Goal: Transaction & Acquisition: Purchase product/service

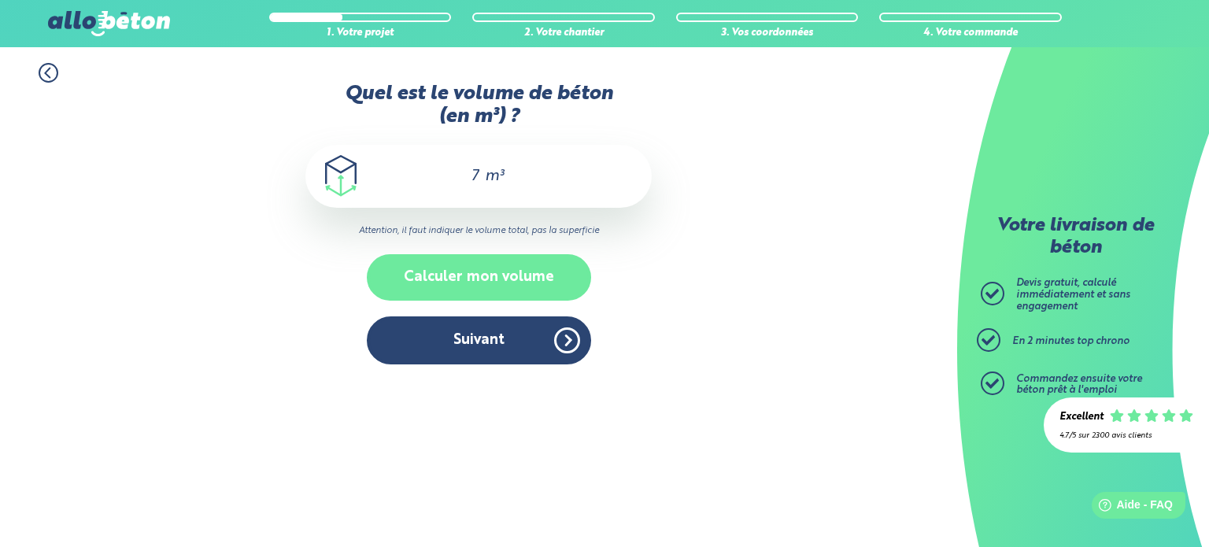
click at [478, 276] on button "Calculer mon volume" at bounding box center [479, 277] width 224 height 46
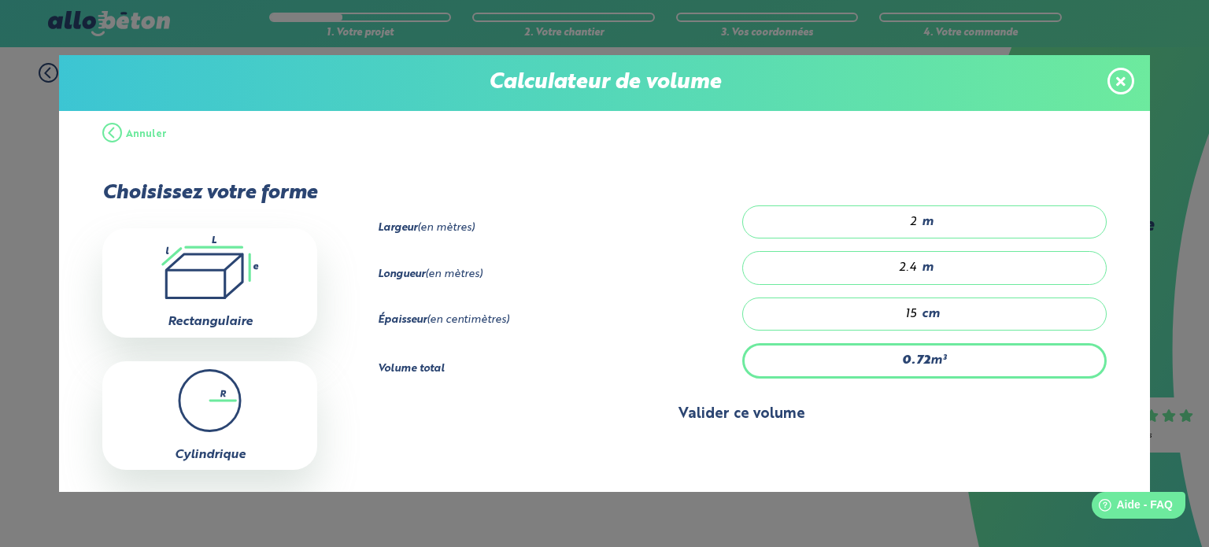
click at [708, 425] on button "Valider ce volume" at bounding box center [742, 414] width 729 height 40
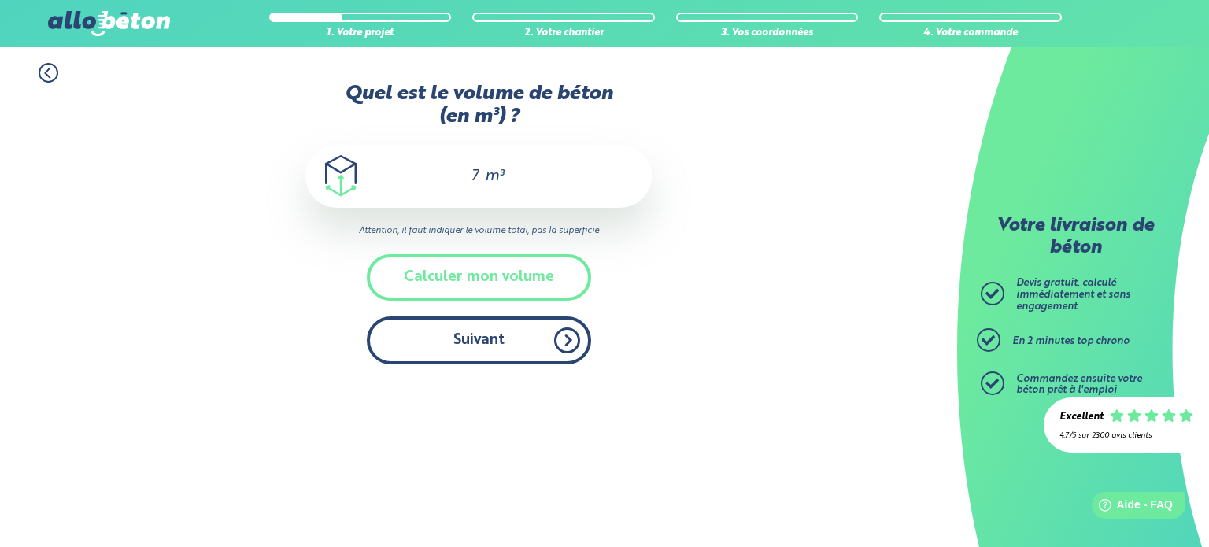
drag, startPoint x: 491, startPoint y: 300, endPoint x: 547, endPoint y: 356, distance: 79.0
click at [547, 356] on div "Quel est le volume de béton (en m³) ? 7 m³ Attention, il faut indiquer le volum…" at bounding box center [478, 231] width 346 height 297
click at [547, 356] on button "Suivant" at bounding box center [479, 340] width 224 height 48
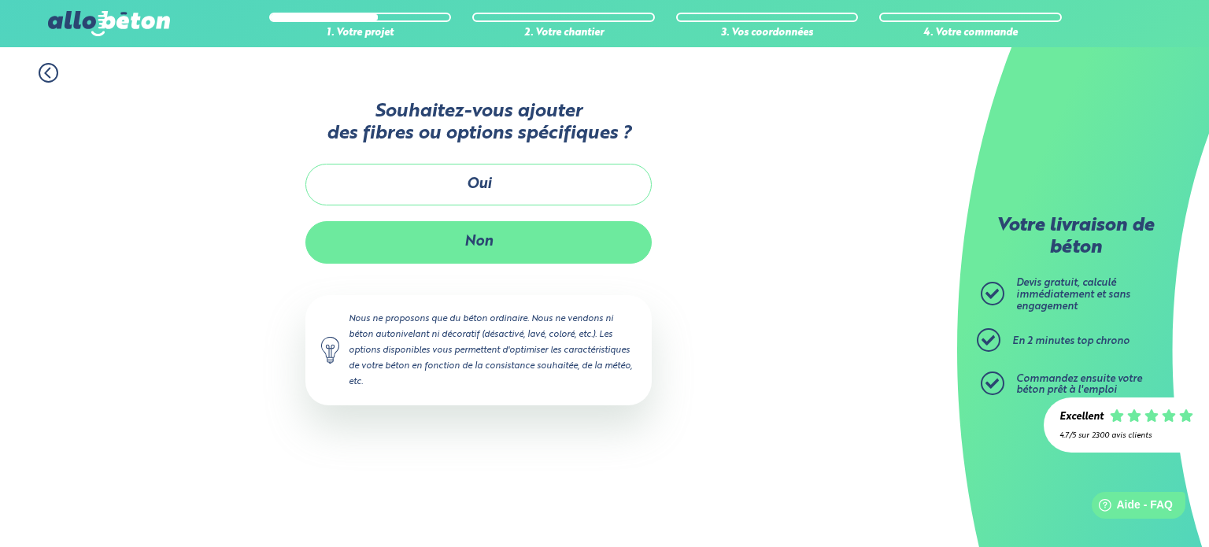
click at [621, 253] on button "Non" at bounding box center [478, 242] width 346 height 42
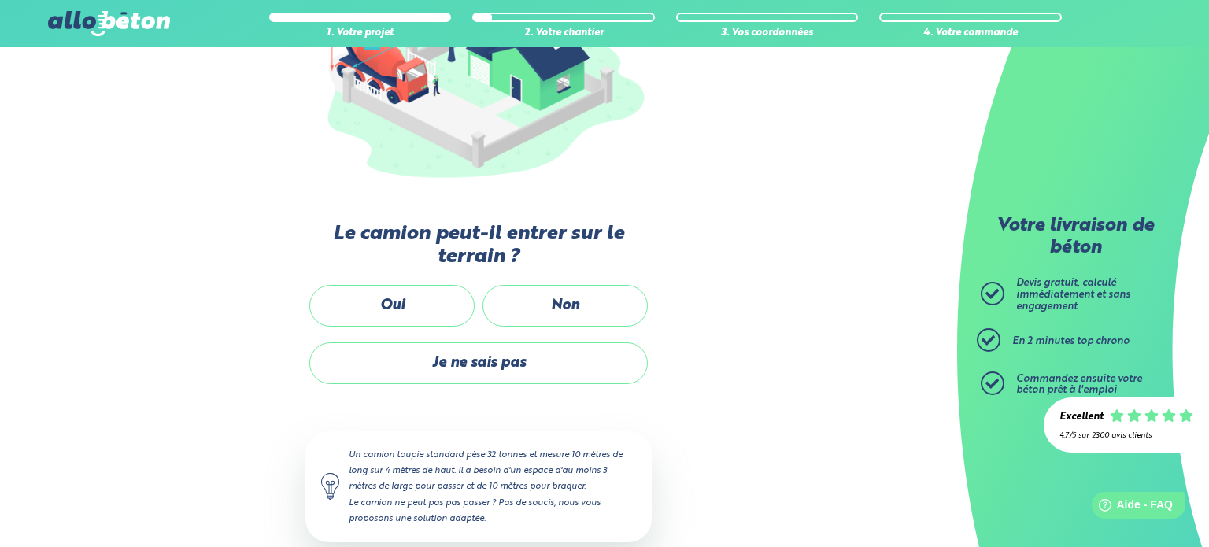
scroll to position [286, 0]
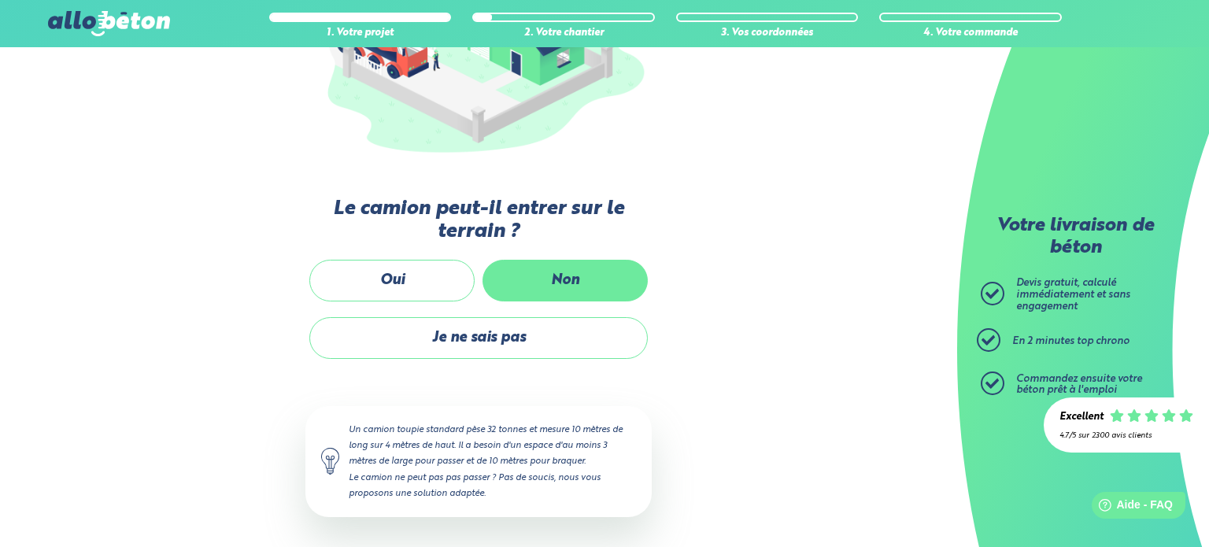
click at [578, 287] on label "Non" at bounding box center [564, 281] width 165 height 42
click at [0, 0] on input "Non" at bounding box center [0, 0] width 0 height 0
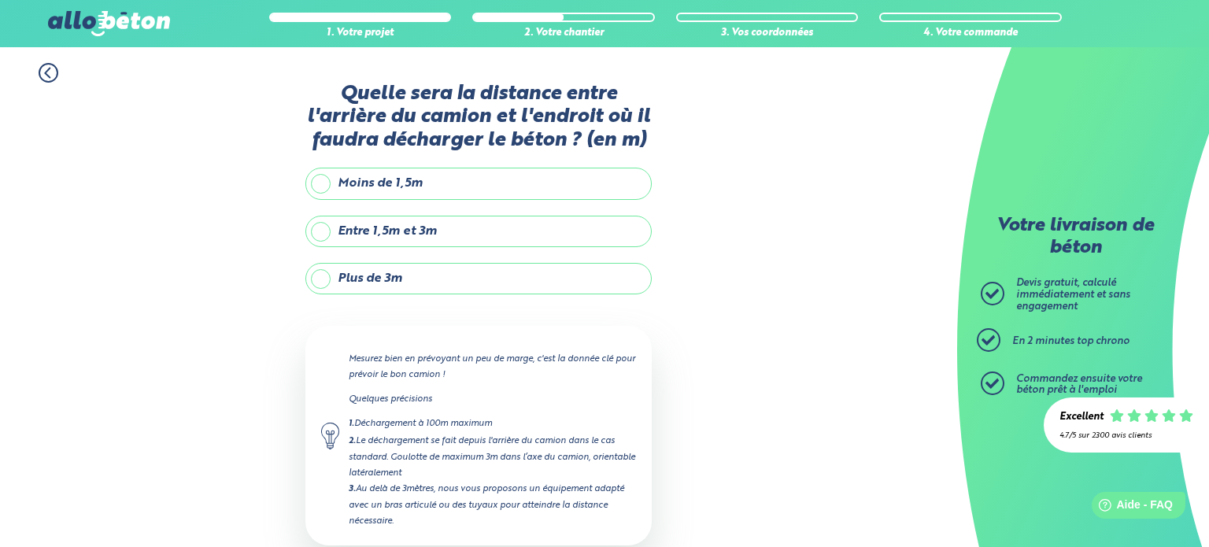
click at [578, 256] on div "Quelle sera la distance entre l'arrière du camion et l'endroit où il faudra déc…" at bounding box center [478, 362] width 346 height 558
click at [594, 272] on label "Plus de 3m" at bounding box center [478, 278] width 346 height 31
click at [0, 0] on input "Plus de 3m" at bounding box center [0, 0] width 0 height 0
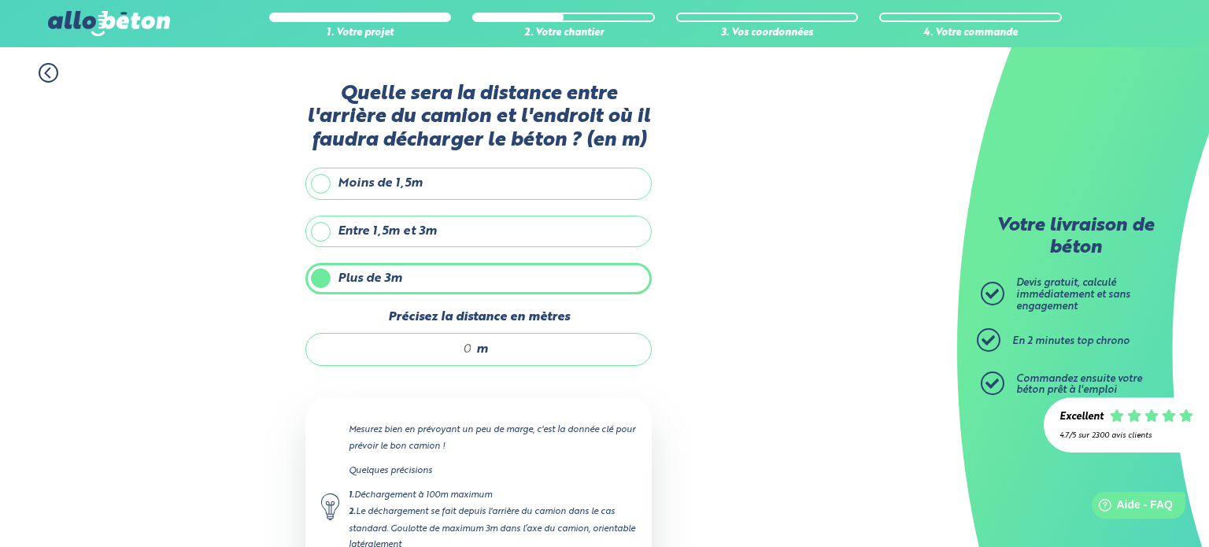
click at [558, 349] on div "m" at bounding box center [478, 349] width 346 height 33
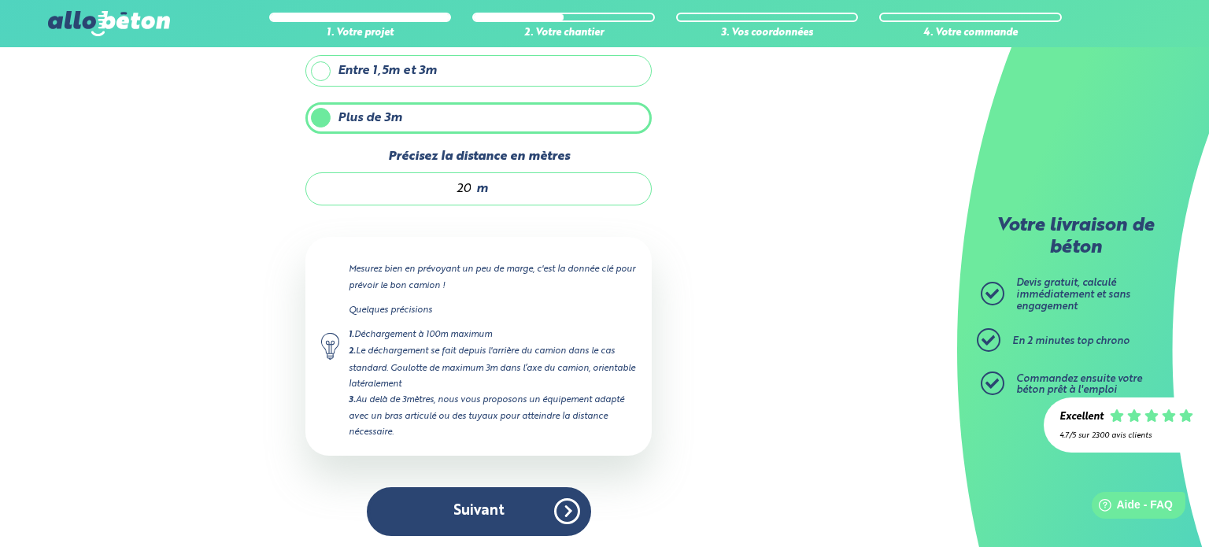
scroll to position [160, 0]
type input "20"
click at [514, 471] on div "Quelle sera la distance entre l'arrière du camion et l'endroit où il faudra déc…" at bounding box center [478, 237] width 346 height 629
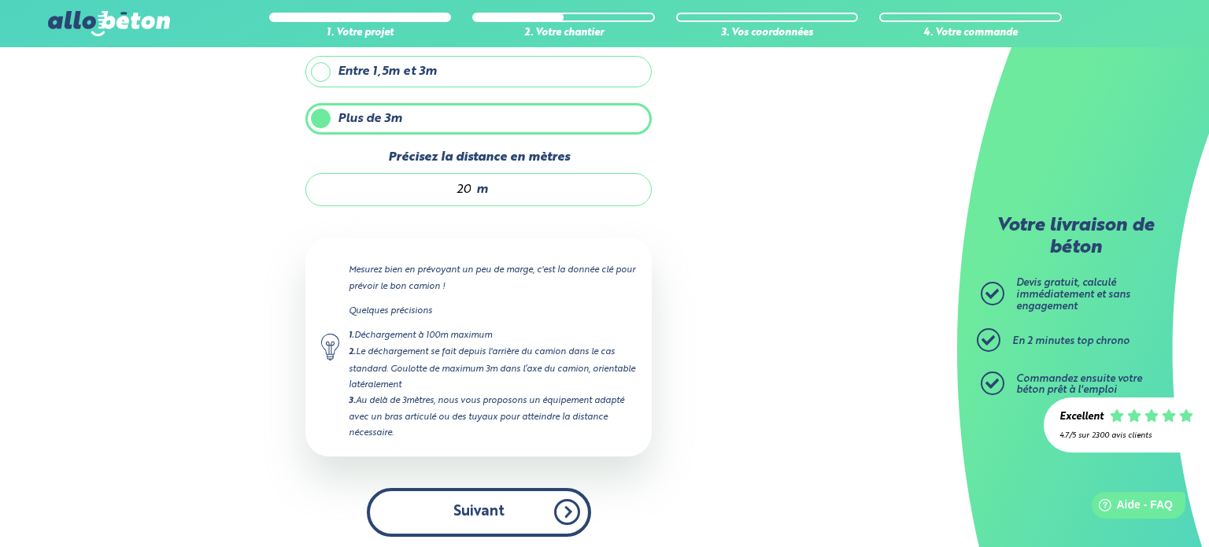
click at [526, 492] on button "Suivant" at bounding box center [479, 512] width 224 height 48
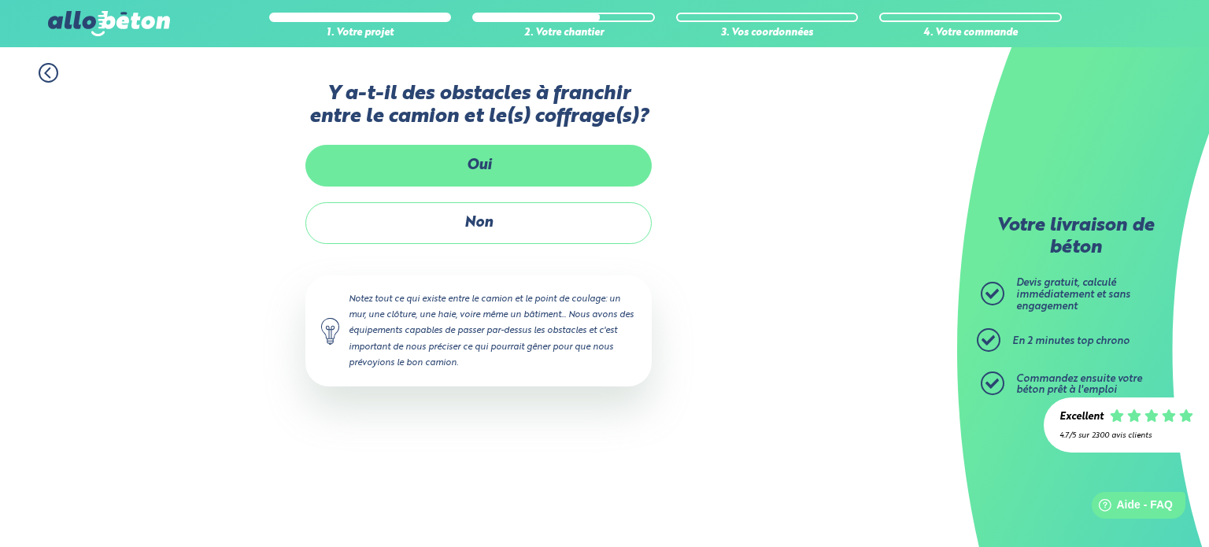
click at [540, 179] on label "Oui" at bounding box center [478, 166] width 346 height 42
click at [0, 0] on input "Oui" at bounding box center [0, 0] width 0 height 0
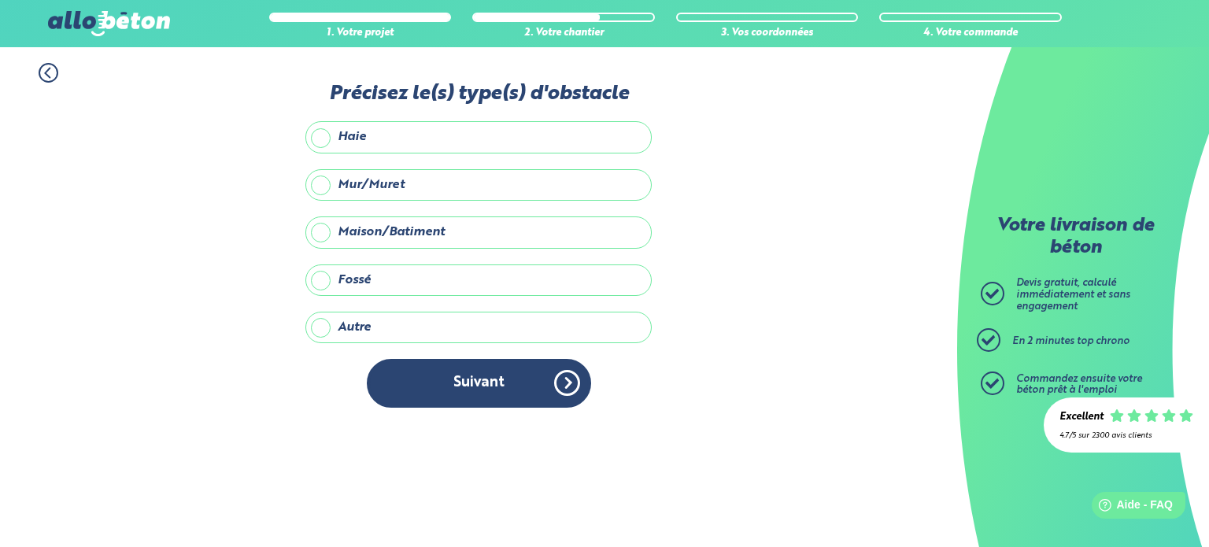
click at [464, 200] on div "Précisez le(s) type(s) d'obstacle Haie Mur/Muret Maison/Batiment Fossé Autre Pr…" at bounding box center [478, 253] width 346 height 341
click at [458, 192] on label "Mur/Muret" at bounding box center [478, 184] width 346 height 31
click at [0, 0] on input "Mur/Muret" at bounding box center [0, 0] width 0 height 0
click at [452, 149] on label "Haie" at bounding box center [478, 136] width 346 height 31
click at [0, 0] on input "Haie" at bounding box center [0, 0] width 0 height 0
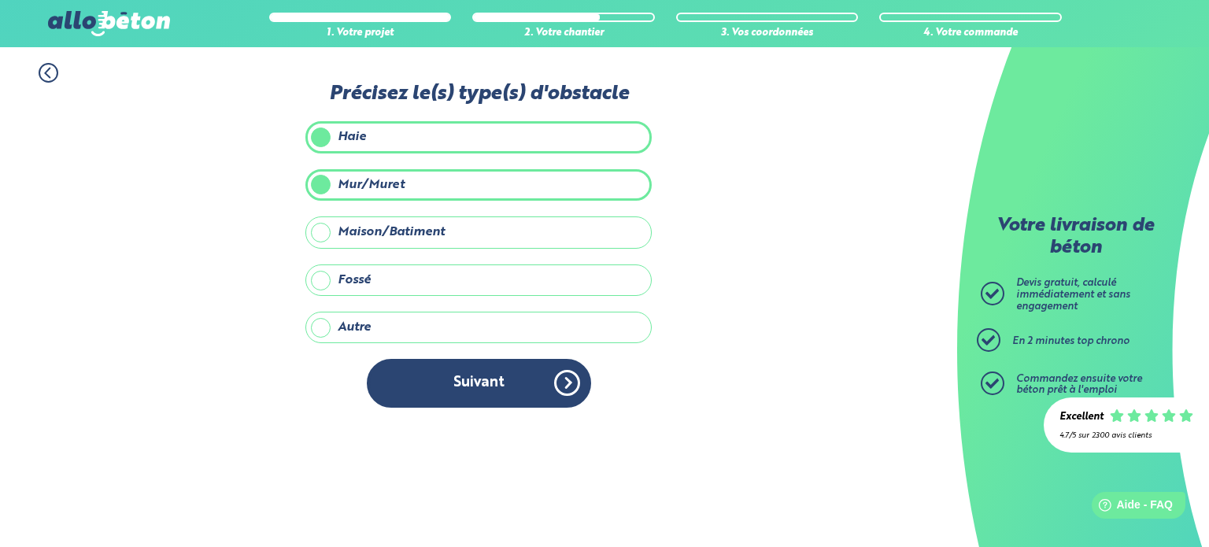
click at [490, 149] on label "Haie" at bounding box center [478, 136] width 346 height 31
click at [0, 0] on input "Haie" at bounding box center [0, 0] width 0 height 0
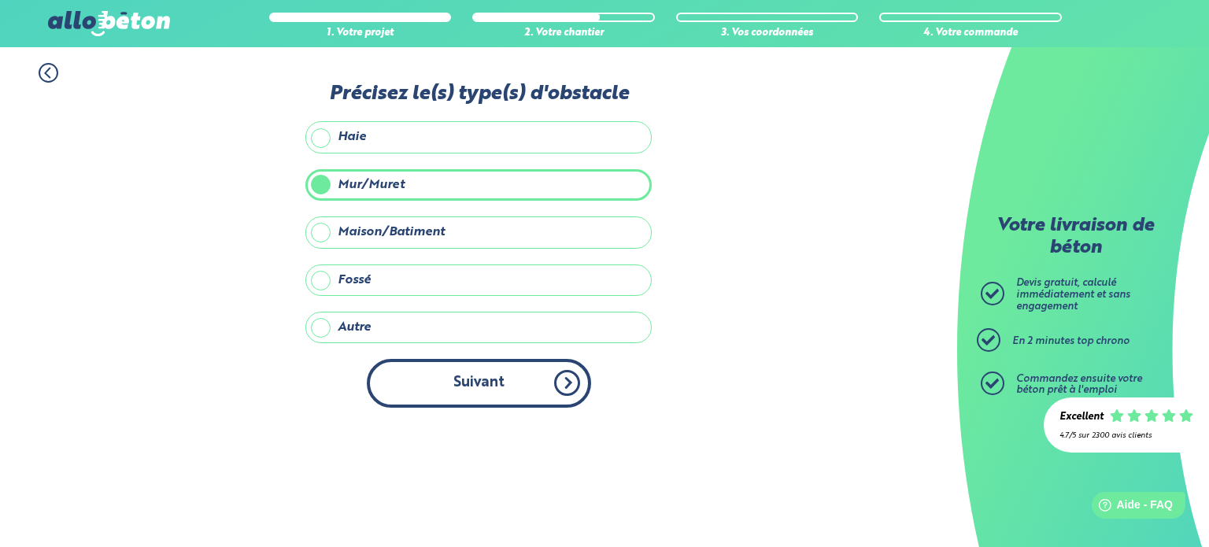
click at [493, 378] on button "Suivant" at bounding box center [479, 383] width 224 height 48
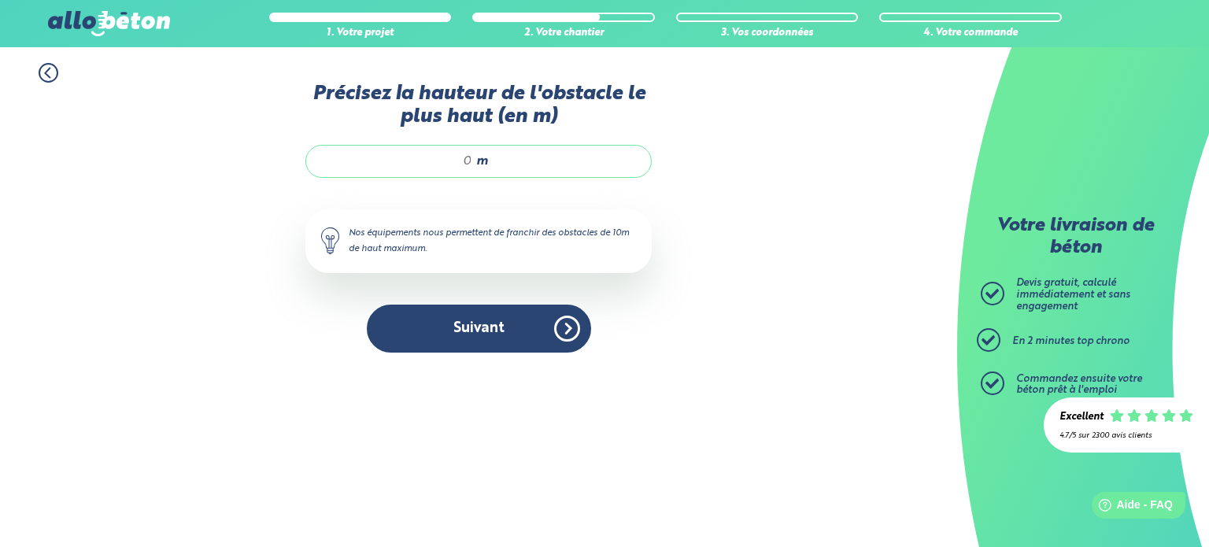
click at [462, 158] on input "Précisez la hauteur de l'obstacle le plus haut (en m)" at bounding box center [397, 161] width 150 height 16
type input "1"
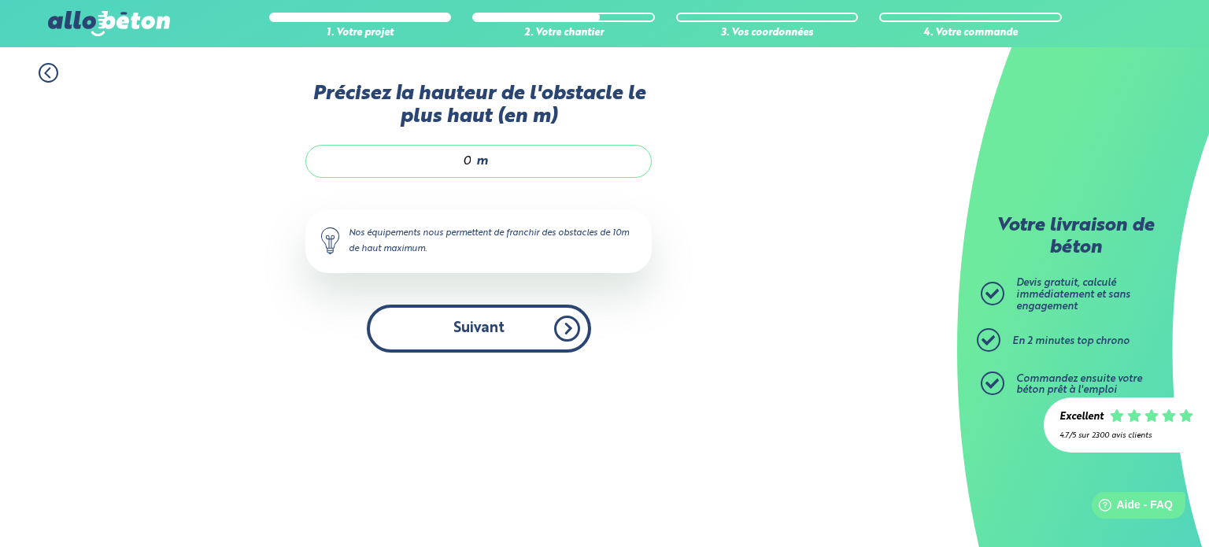
type input "0"
click at [474, 309] on button "Suivant" at bounding box center [479, 328] width 224 height 48
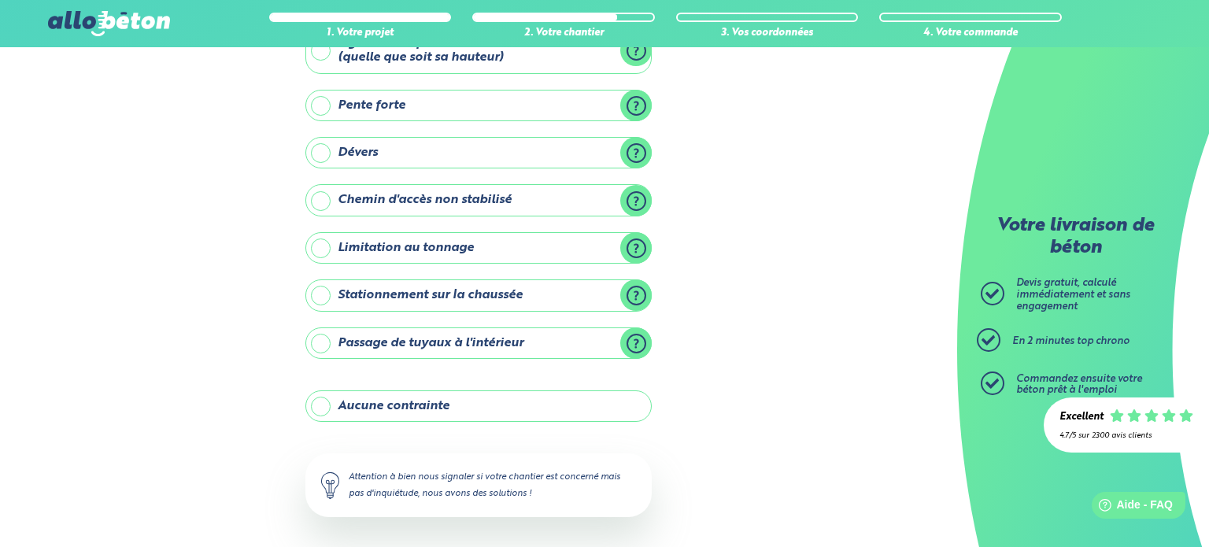
scroll to position [179, 0]
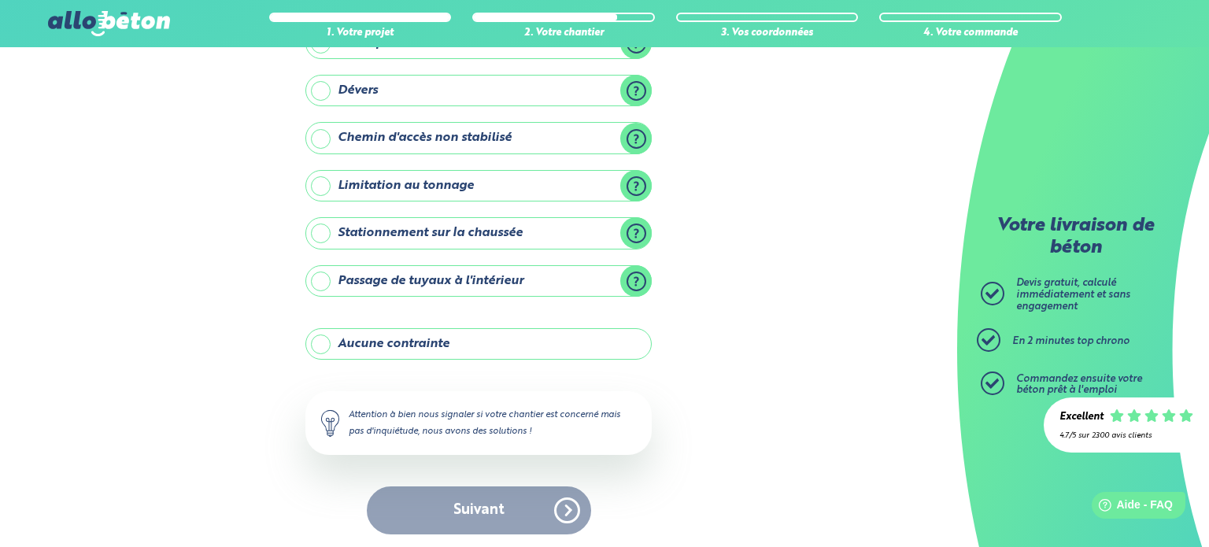
click at [539, 502] on div "Suivant" at bounding box center [478, 510] width 346 height 48
click at [496, 492] on div "Suivant" at bounding box center [478, 510] width 346 height 48
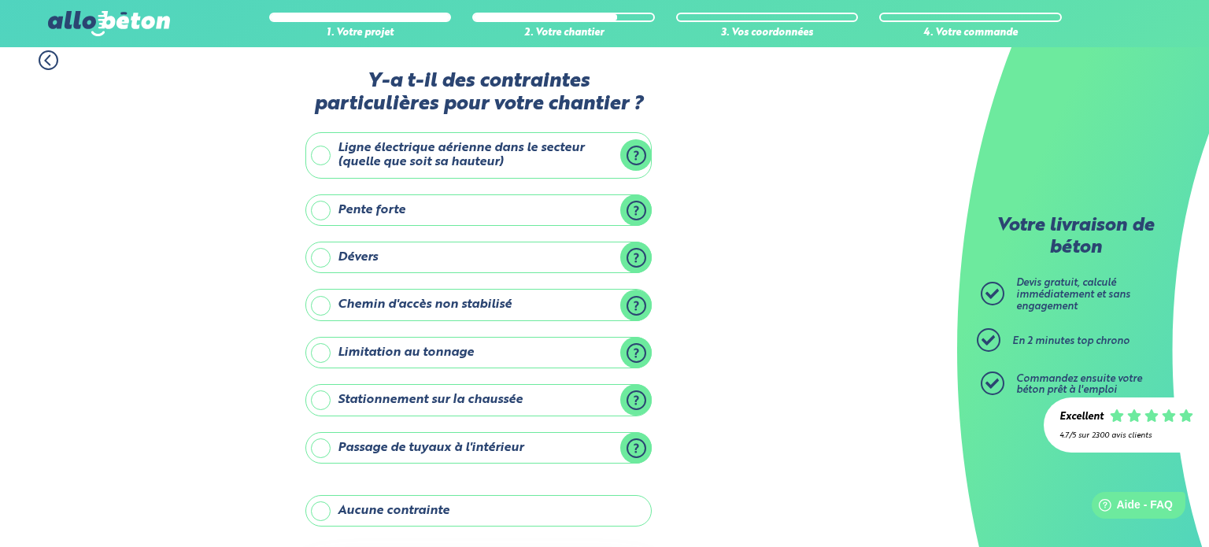
scroll to position [0, 0]
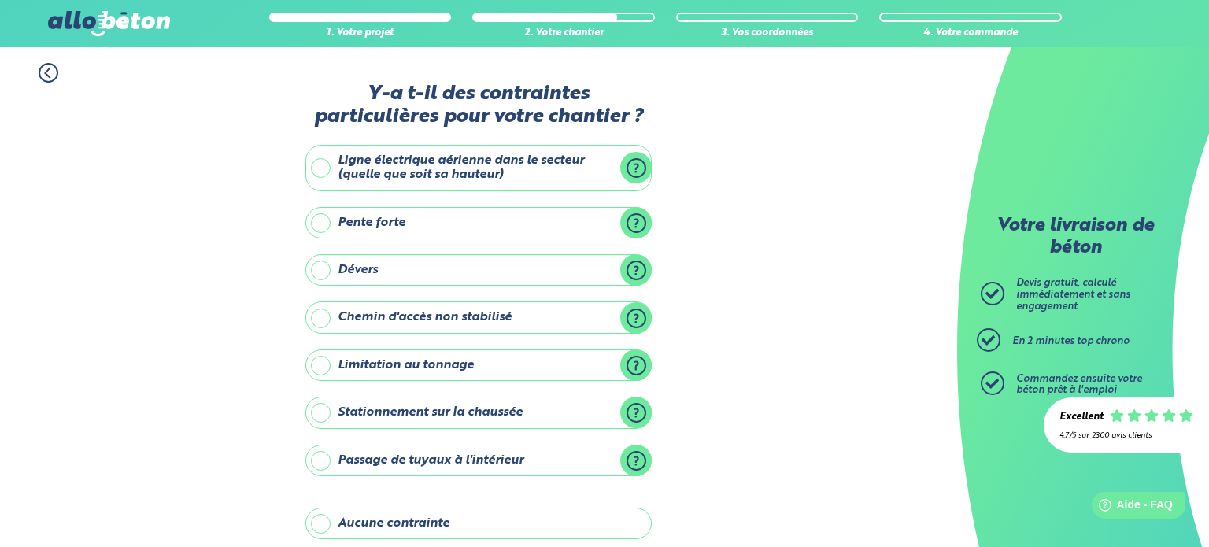
click at [506, 225] on label "Pente forte" at bounding box center [478, 222] width 346 height 31
click at [0, 0] on input "Pente forte" at bounding box center [0, 0] width 0 height 0
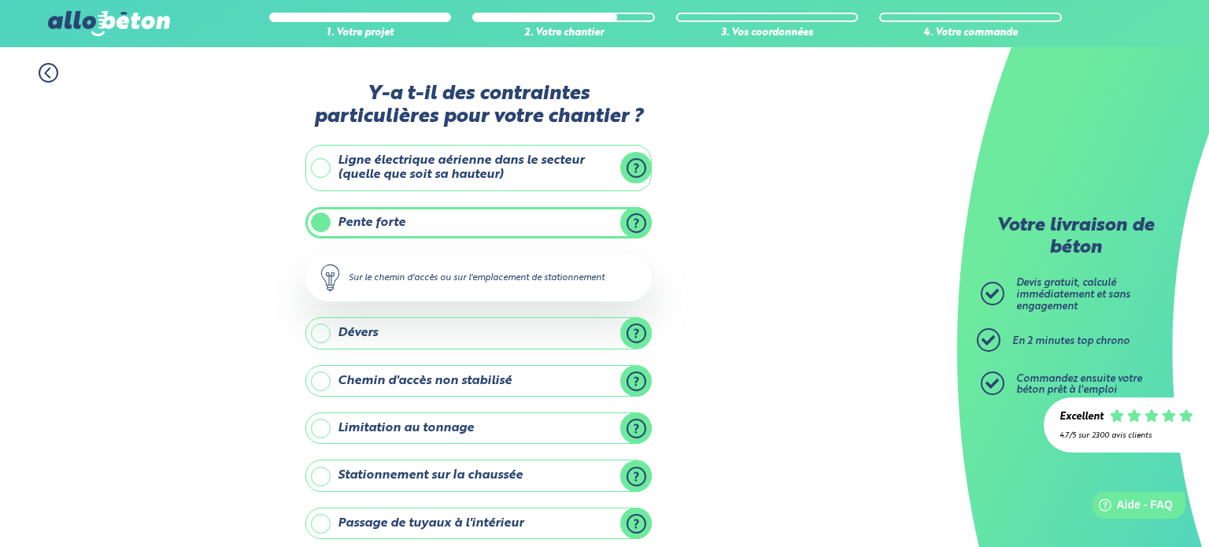
click at [506, 225] on label "Pente forte" at bounding box center [478, 222] width 346 height 31
click at [0, 0] on input "Pente forte" at bounding box center [0, 0] width 0 height 0
